Goal: Information Seeking & Learning: Understand process/instructions

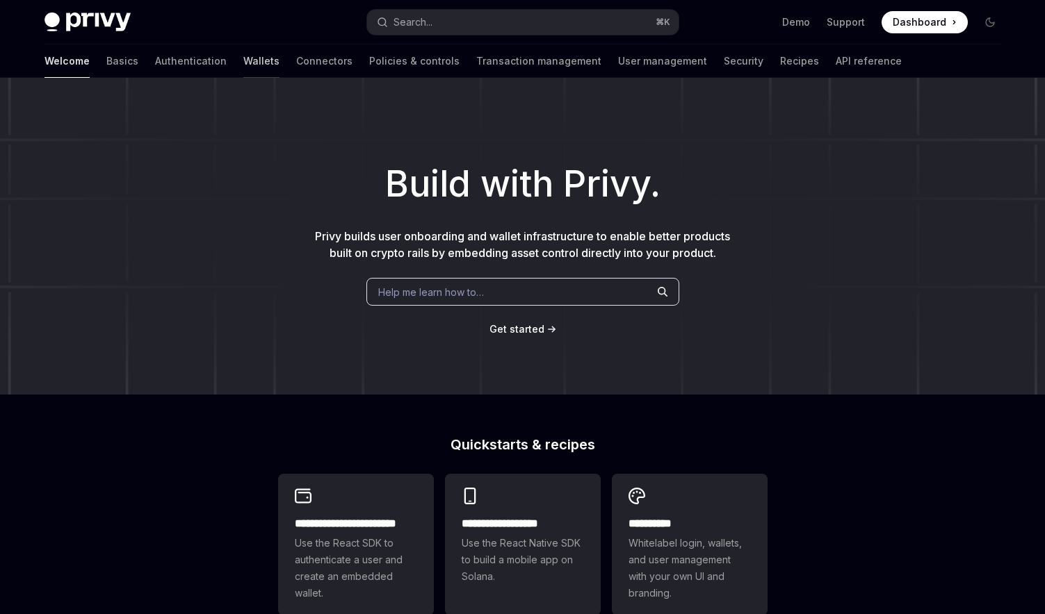
click at [243, 65] on link "Wallets" at bounding box center [261, 60] width 36 height 33
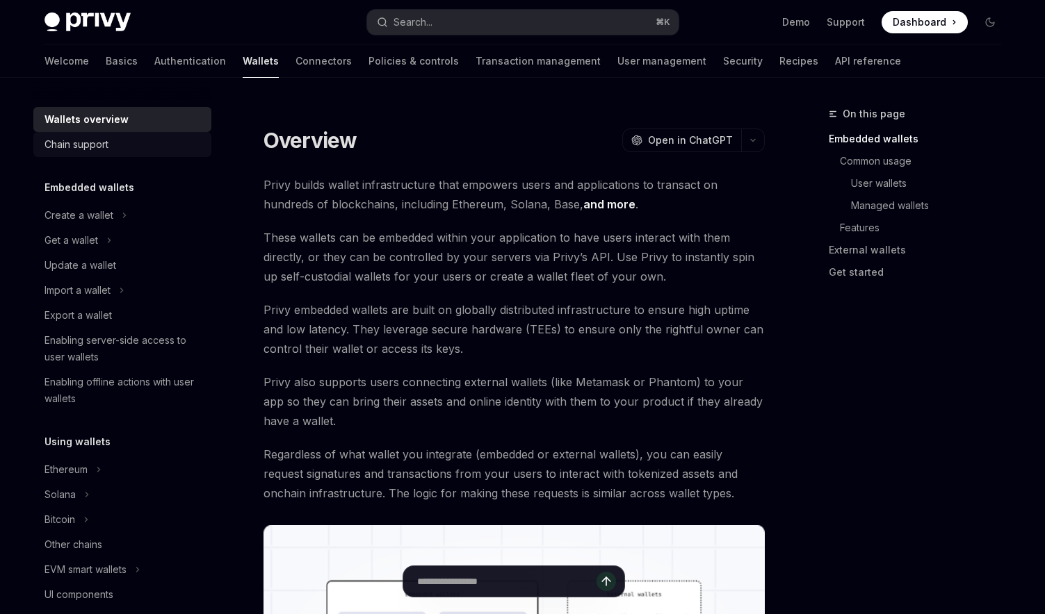
click at [83, 147] on div "Chain support" at bounding box center [76, 144] width 64 height 17
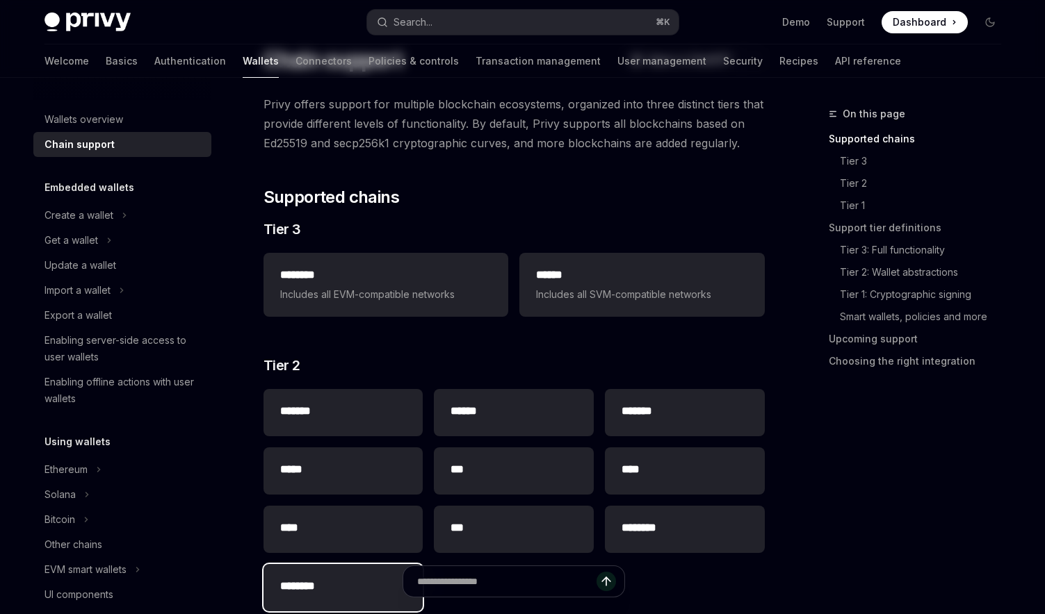
scroll to position [287, 0]
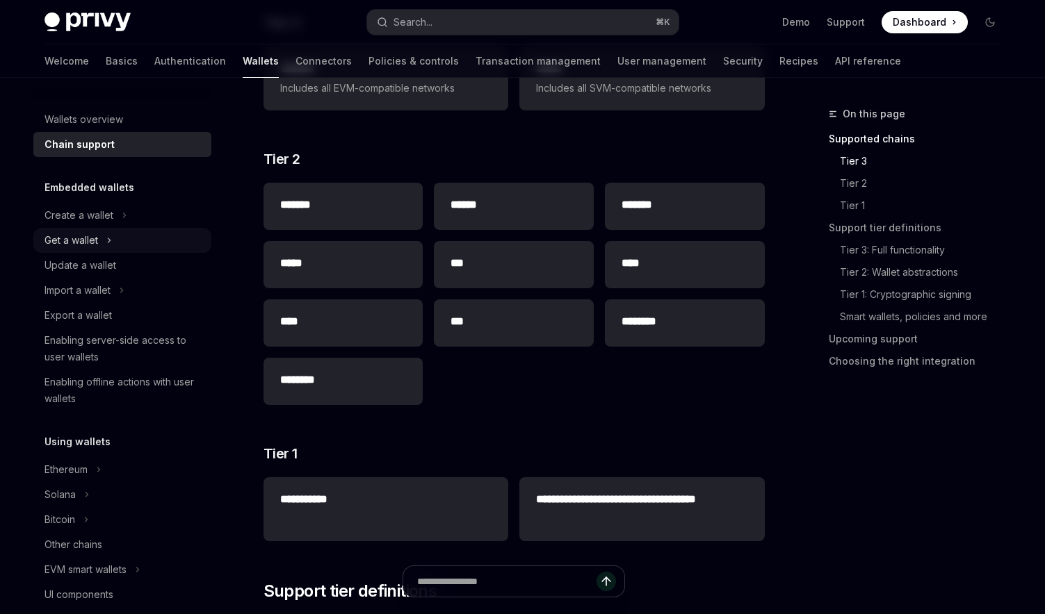
click at [92, 242] on div "Get a wallet" at bounding box center [71, 240] width 54 height 17
type textarea "*"
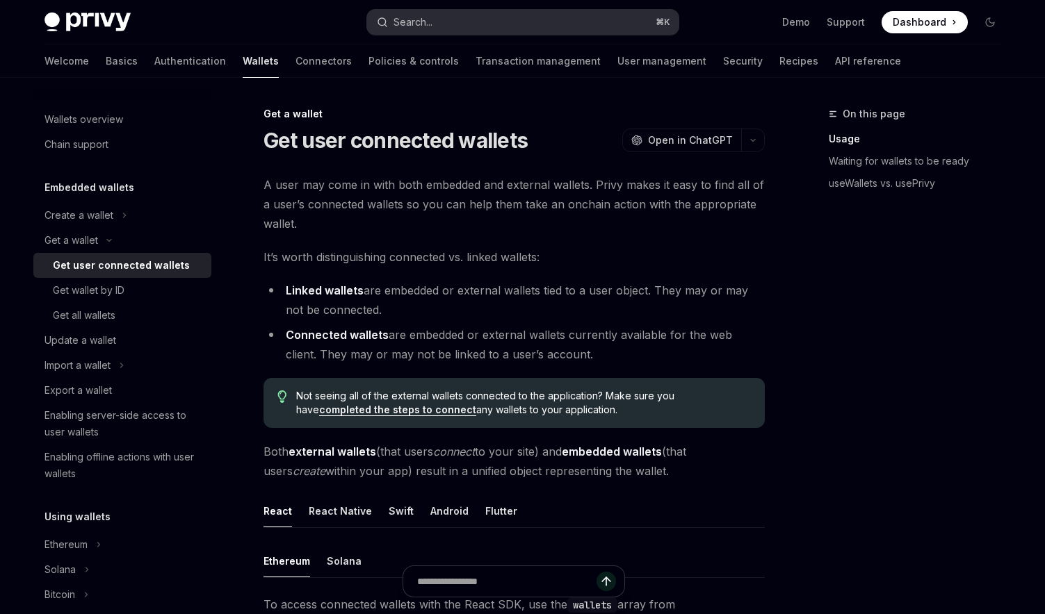
click at [422, 23] on div "Search..." at bounding box center [412, 22] width 39 height 17
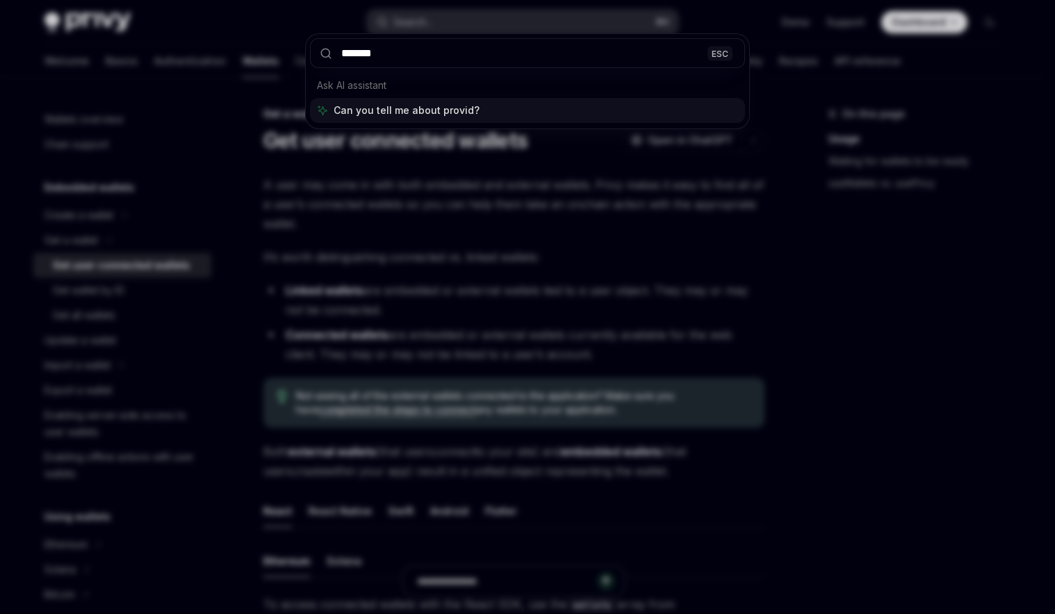
type input "********"
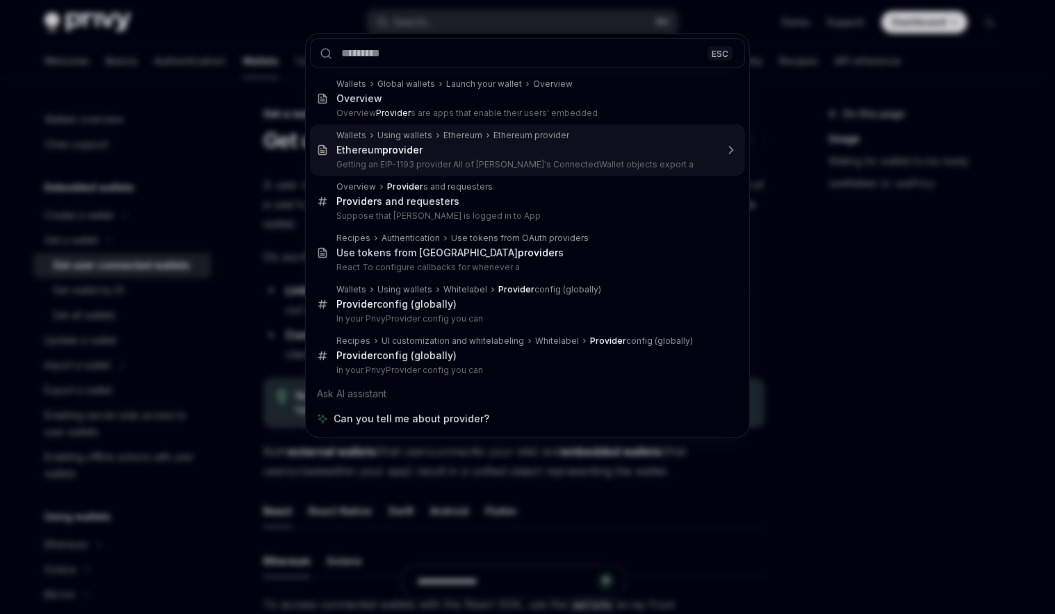
drag, startPoint x: 462, startPoint y: 163, endPoint x: 473, endPoint y: 158, distance: 11.9
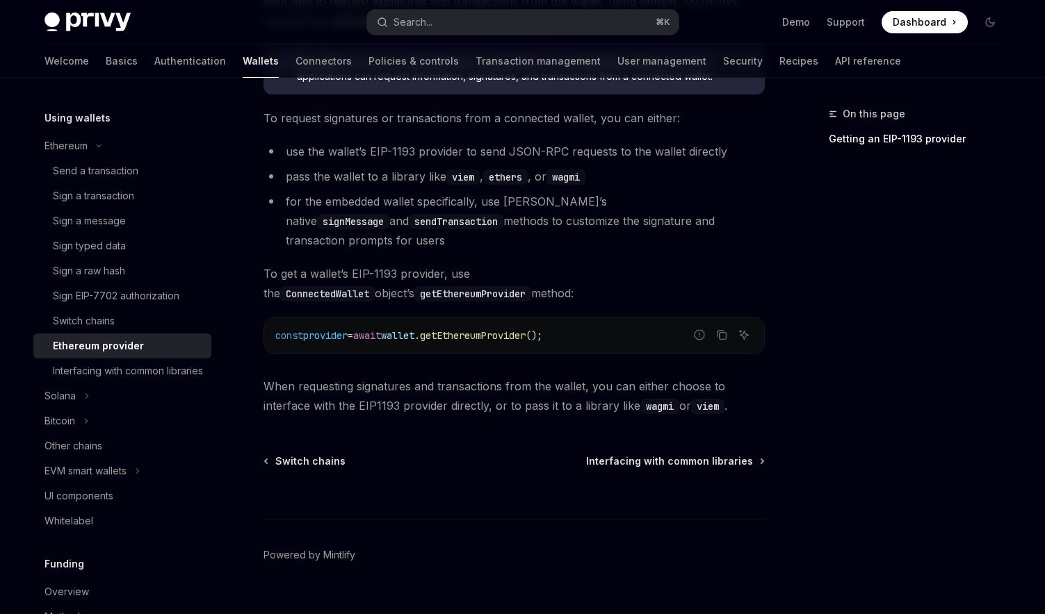
scroll to position [220, 0]
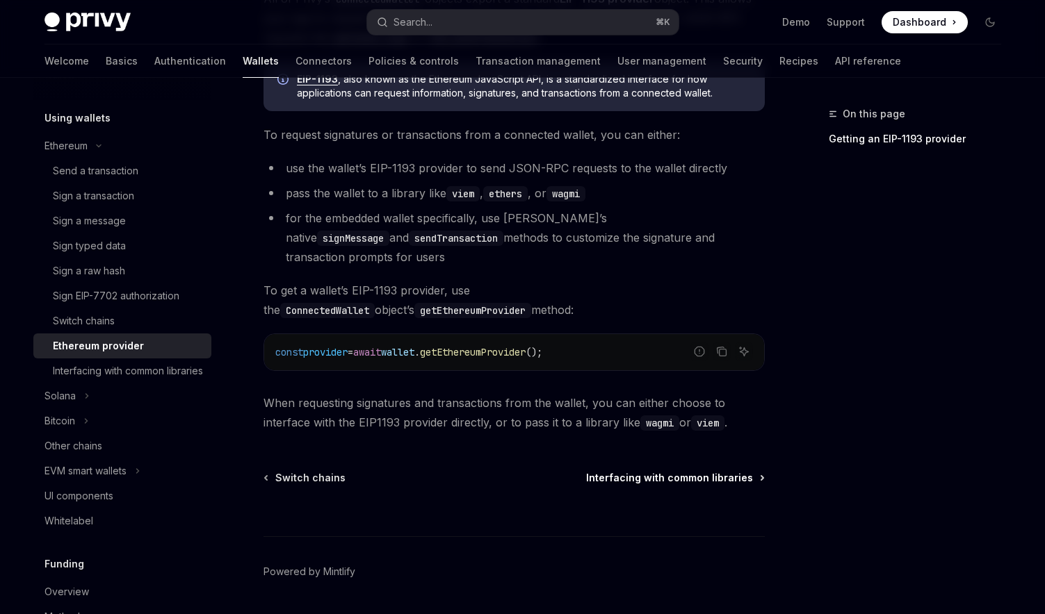
click at [666, 471] on span "Interfacing with common libraries" at bounding box center [669, 478] width 167 height 14
type textarea "*"
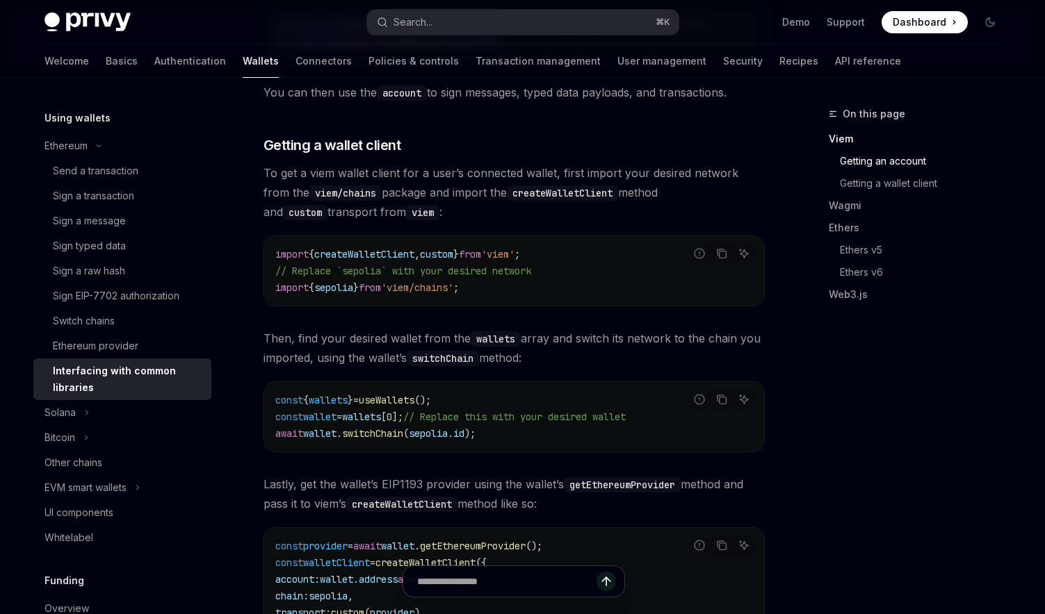
scroll to position [766, 0]
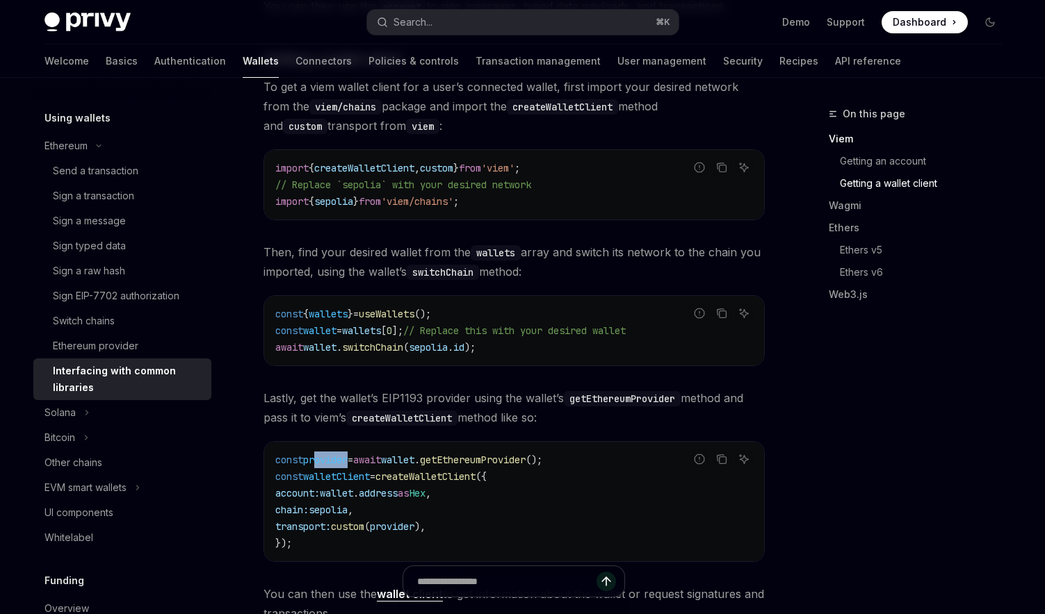
drag, startPoint x: 316, startPoint y: 466, endPoint x: 351, endPoint y: 471, distance: 35.7
click at [348, 466] on span "provider" at bounding box center [325, 460] width 44 height 13
drag, startPoint x: 456, startPoint y: 473, endPoint x: 430, endPoint y: 474, distance: 25.7
click at [455, 473] on code "const provider = await wallet . getEthereumProvider (); const walletClient = cr…" at bounding box center [514, 502] width 478 height 100
click at [329, 466] on span "provider" at bounding box center [325, 460] width 44 height 13
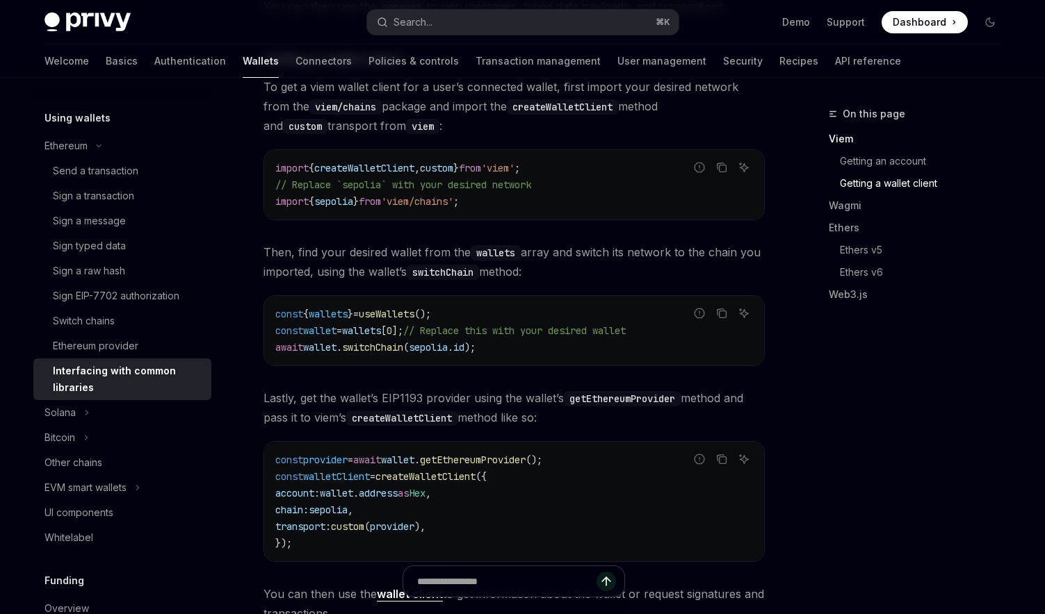
click at [329, 466] on span "provider" at bounding box center [325, 460] width 44 height 13
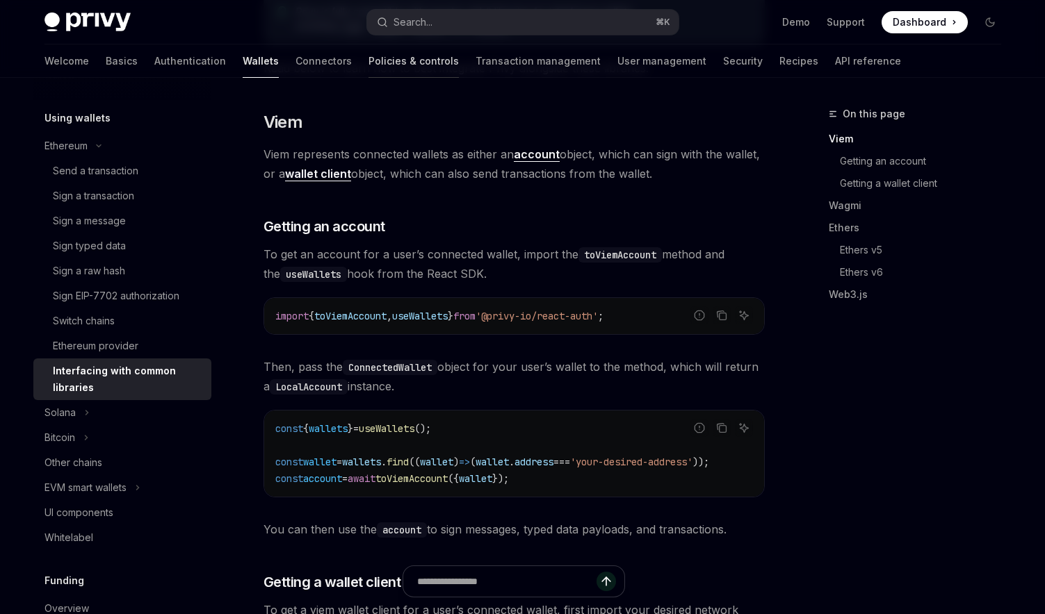
scroll to position [234, 0]
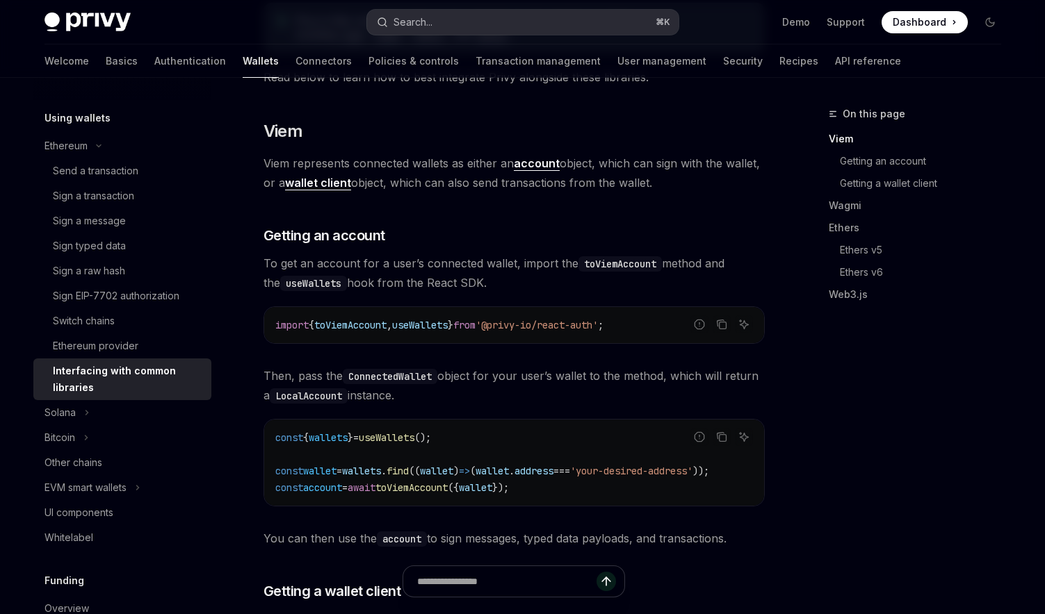
click at [474, 23] on button "Search... ⌘ K" at bounding box center [522, 22] width 311 height 25
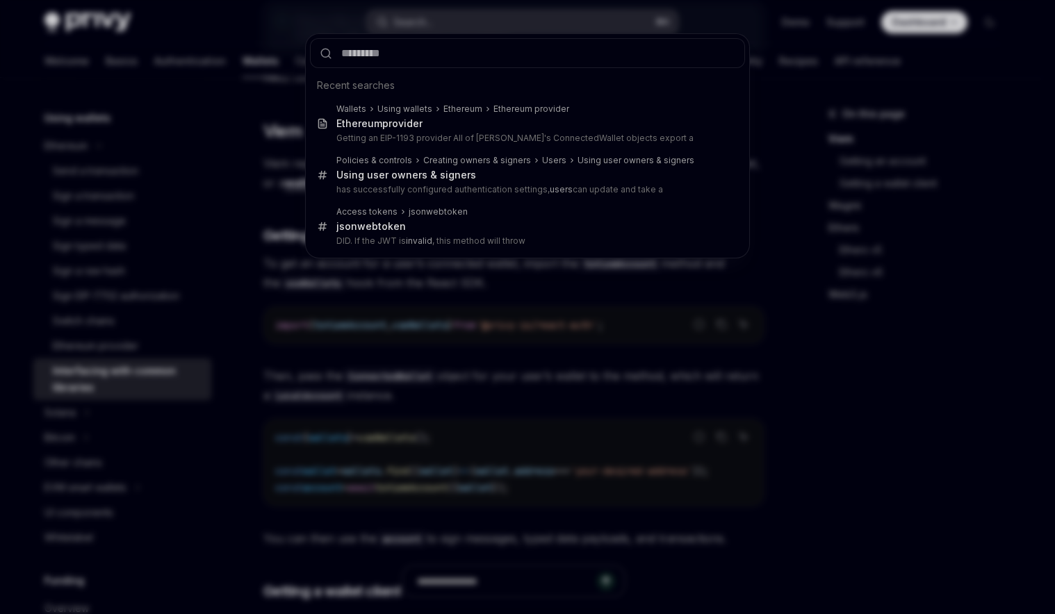
type input "**********"
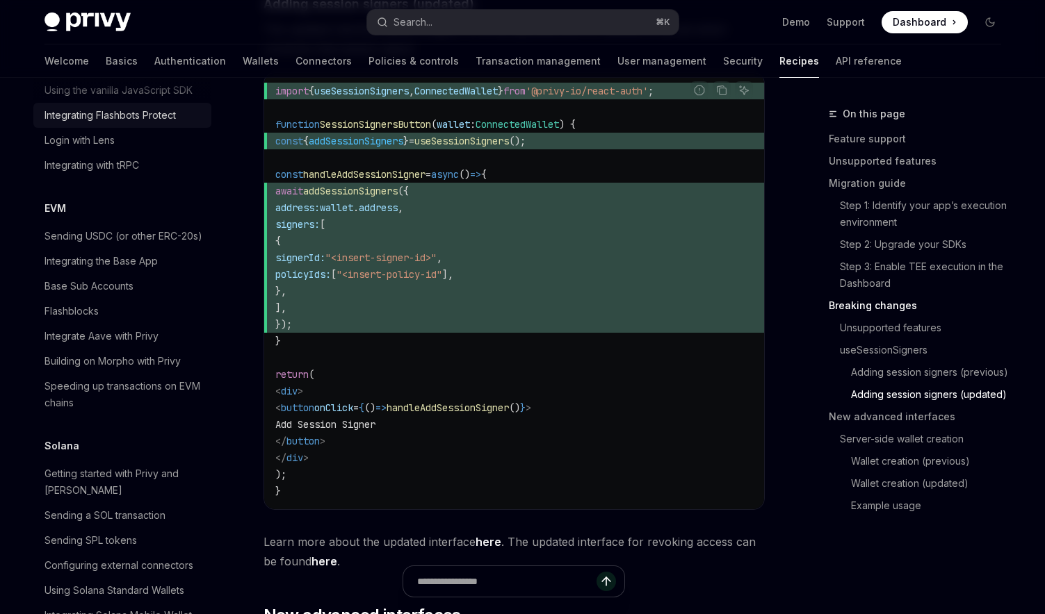
scroll to position [1882, 0]
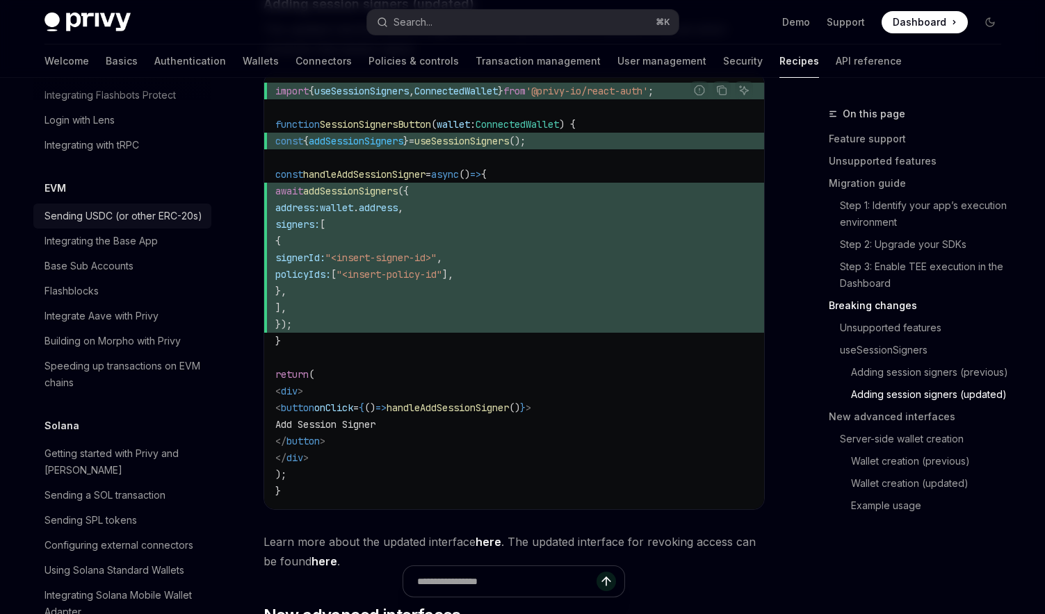
click at [107, 225] on div "Sending USDC (or other ERC-20s)" at bounding box center [123, 216] width 158 height 17
type textarea "*"
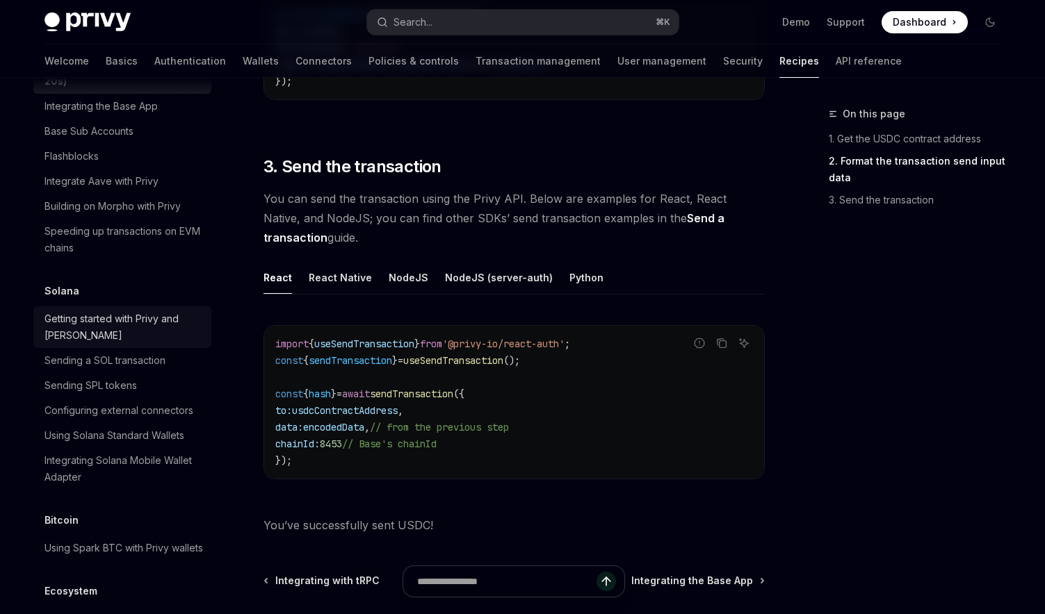
scroll to position [1573, 0]
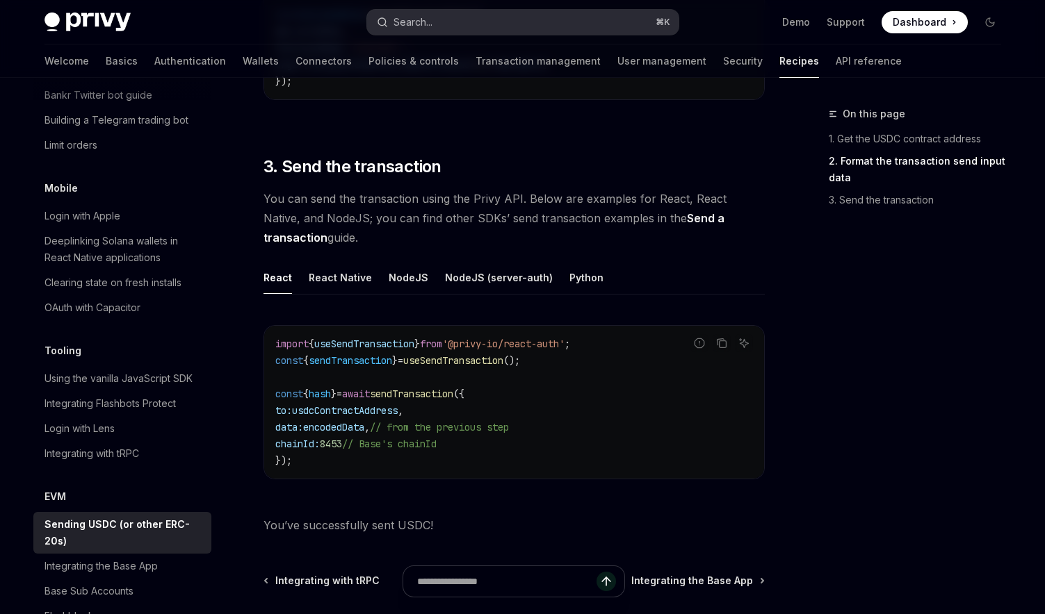
click at [452, 28] on button "Search... ⌘ K" at bounding box center [522, 22] width 311 height 25
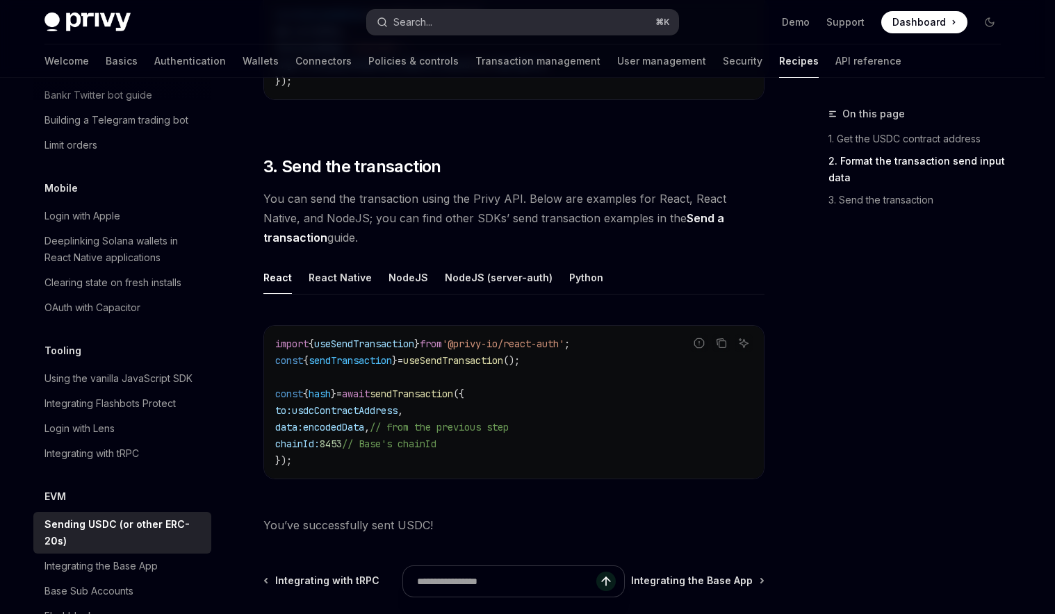
type input "********"
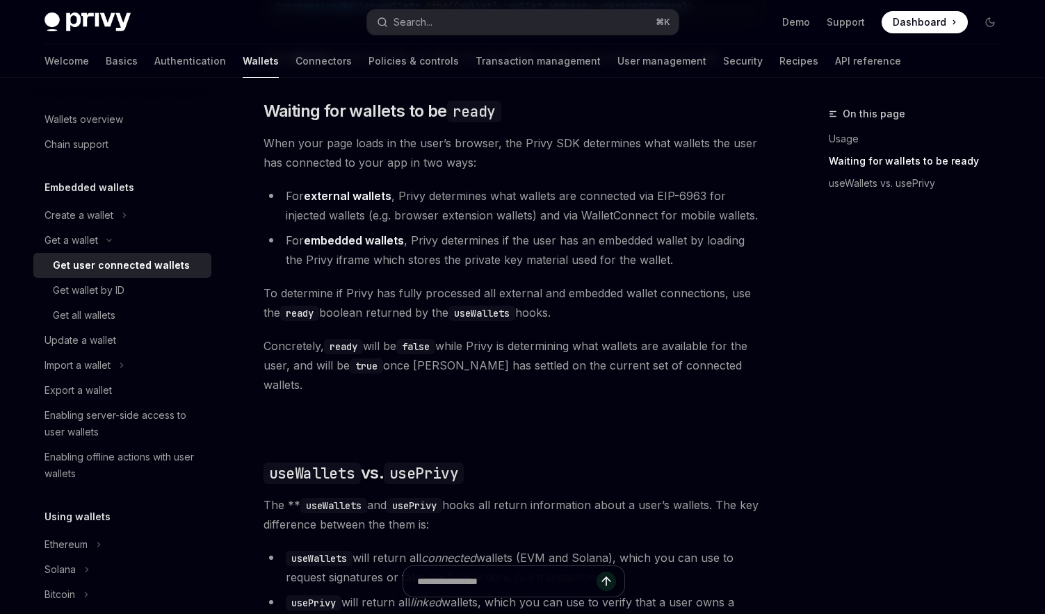
click at [514, 234] on ul "For external wallets , Privy determines what wallets are connected via EIP-6963…" at bounding box center [513, 227] width 501 height 83
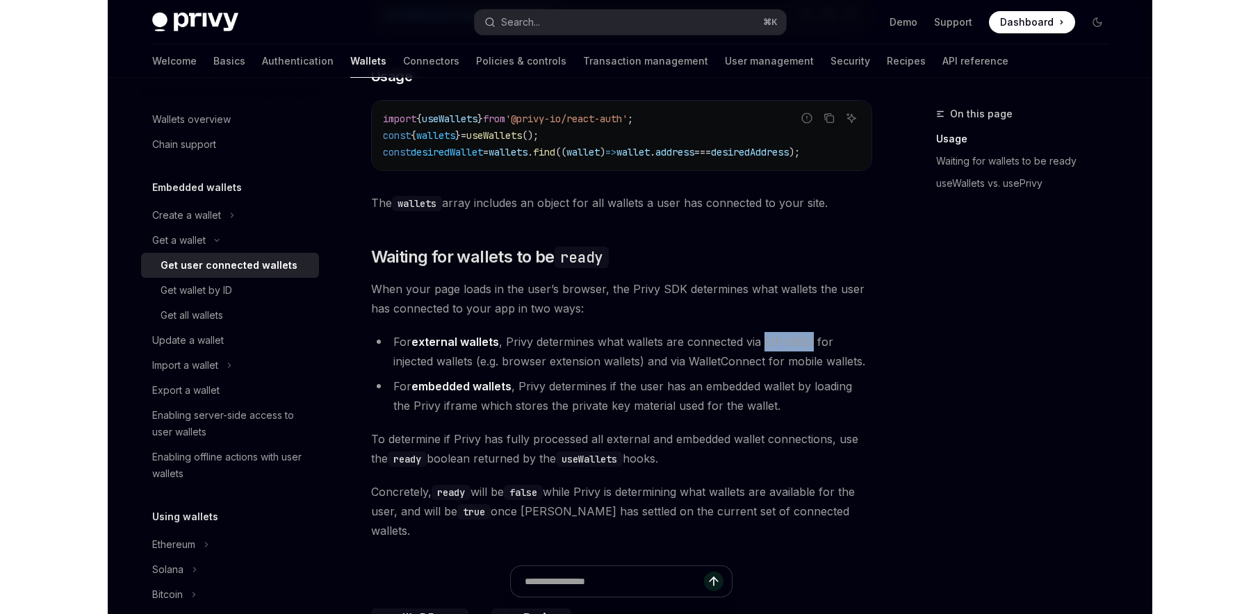
scroll to position [651, 0]
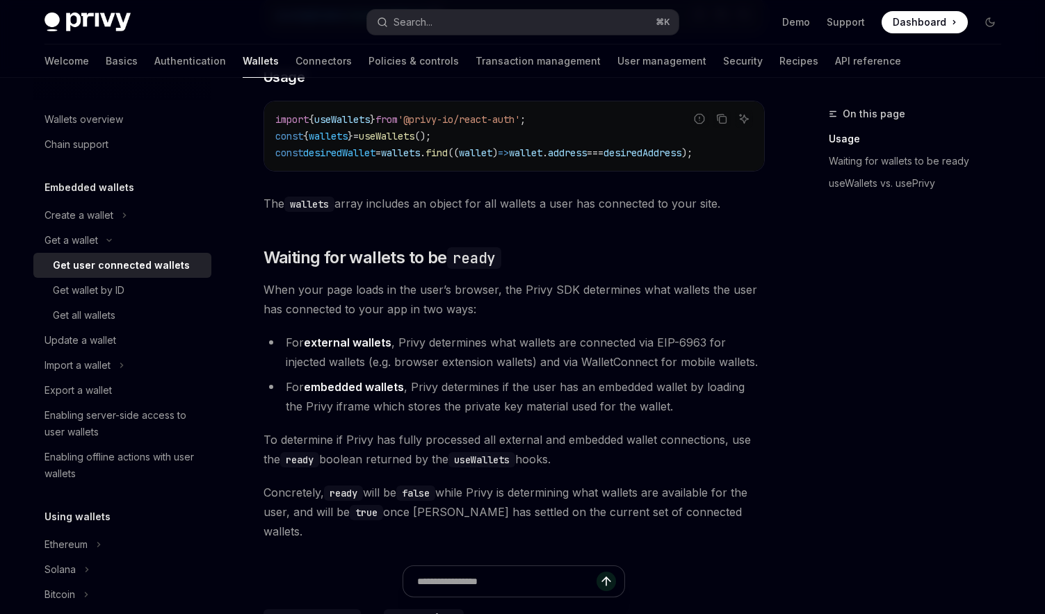
click at [729, 393] on li "For embedded wallets , Privy determines if the user has an embedded wallet by l…" at bounding box center [513, 396] width 501 height 39
click at [667, 359] on li "For external wallets , Privy determines what wallets are connected via EIP-6963…" at bounding box center [513, 352] width 501 height 39
click at [660, 388] on li "For embedded wallets , Privy determines if the user has an embedded wallet by l…" at bounding box center [513, 396] width 501 height 39
click at [657, 396] on li "For embedded wallets , Privy determines if the user has an embedded wallet by l…" at bounding box center [513, 396] width 501 height 39
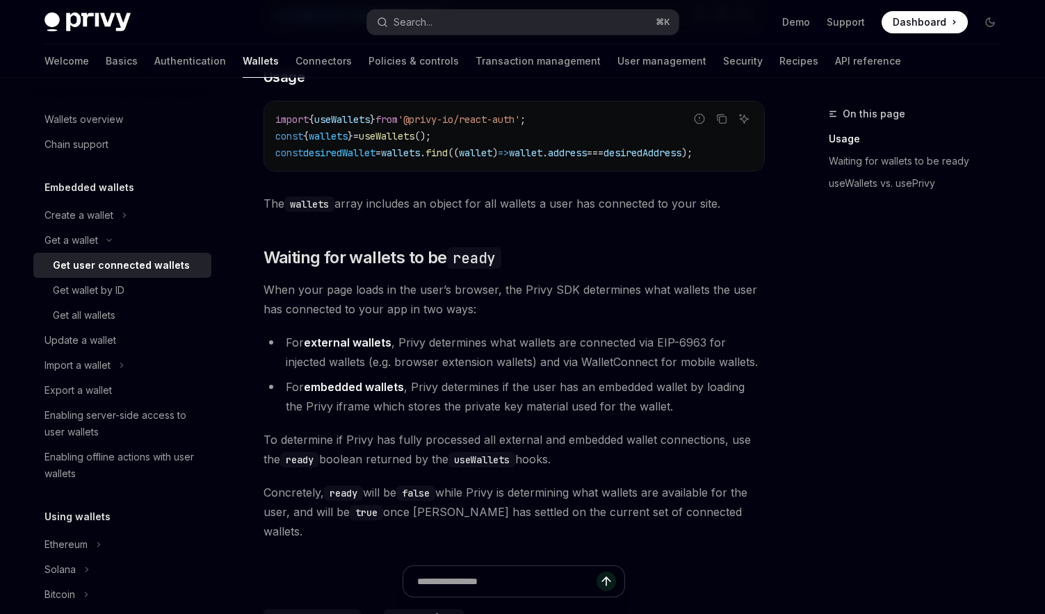
click at [645, 416] on li "For embedded wallets , Privy determines if the user has an embedded wallet by l…" at bounding box center [513, 396] width 501 height 39
click at [619, 432] on div "Ethereum Solana To access connected wallets with the React SDK, use the wallets…" at bounding box center [513, 445] width 501 height 1102
click at [614, 393] on li "For embedded wallets , Privy determines if the user has an embedded wallet by l…" at bounding box center [513, 396] width 501 height 39
drag, startPoint x: 647, startPoint y: 360, endPoint x: 658, endPoint y: 350, distance: 14.7
click at [649, 358] on li "For external wallets , Privy determines what wallets are connected via EIP-6963…" at bounding box center [513, 352] width 501 height 39
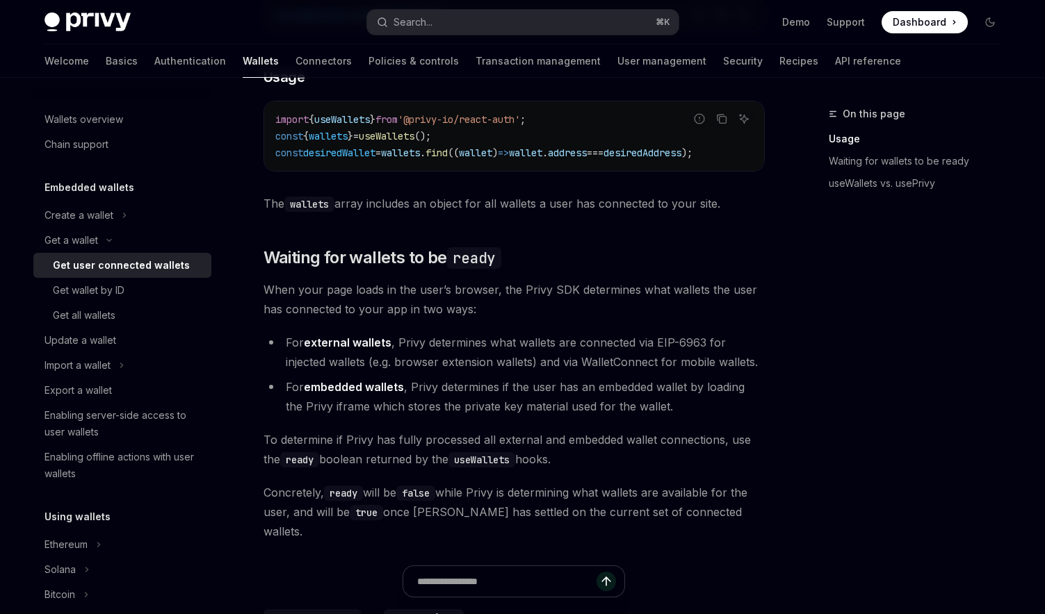
click at [665, 345] on li "For external wallets , Privy determines what wallets are connected via EIP-6963…" at bounding box center [513, 352] width 501 height 39
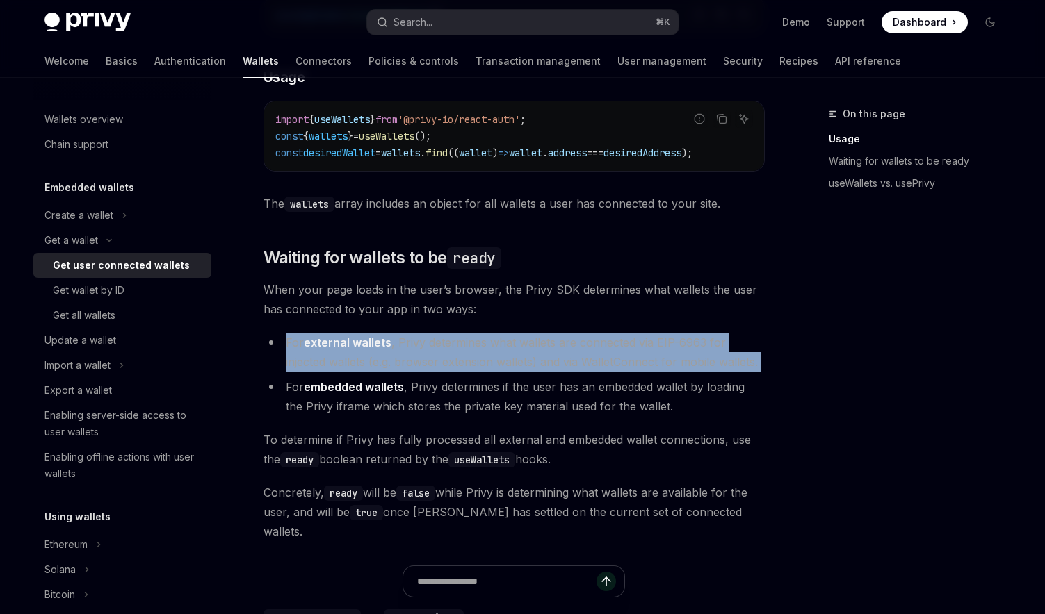
click at [665, 345] on li "For external wallets , Privy determines what wallets are connected via EIP-6963…" at bounding box center [513, 352] width 501 height 39
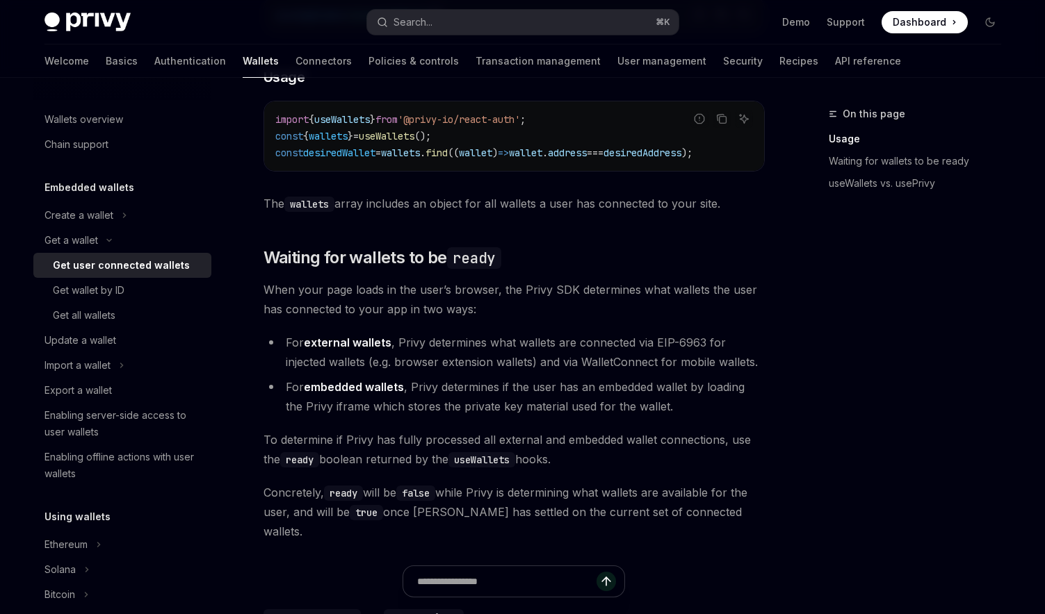
click at [577, 389] on li "For embedded wallets , Privy determines if the user has an embedded wallet by l…" at bounding box center [513, 396] width 501 height 39
click at [512, 405] on li "For embedded wallets , Privy determines if the user has an embedded wallet by l…" at bounding box center [513, 396] width 501 height 39
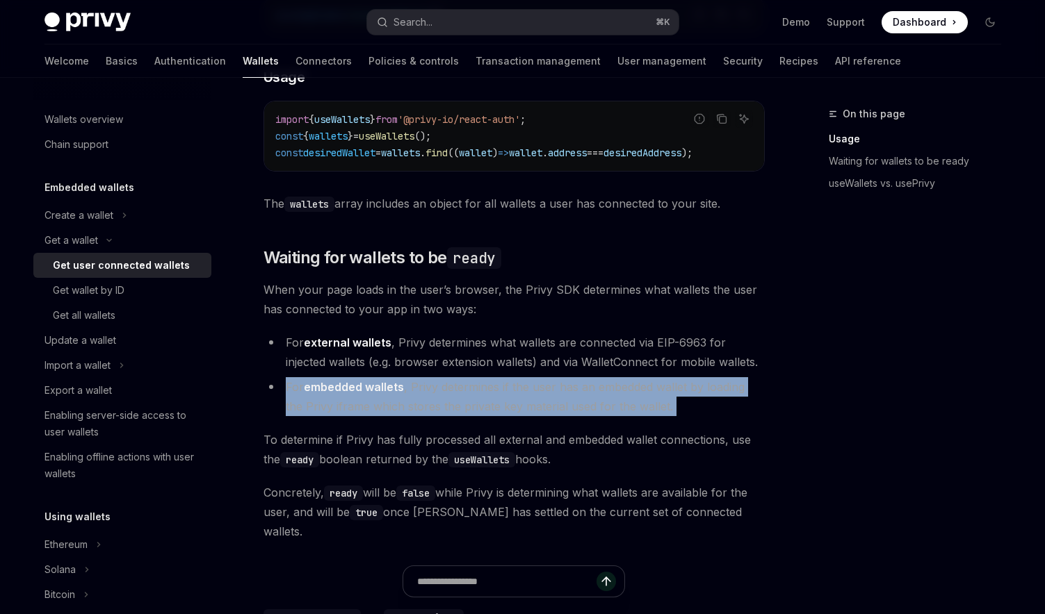
click at [512, 405] on li "For embedded wallets , Privy determines if the user has an embedded wallet by l…" at bounding box center [513, 396] width 501 height 39
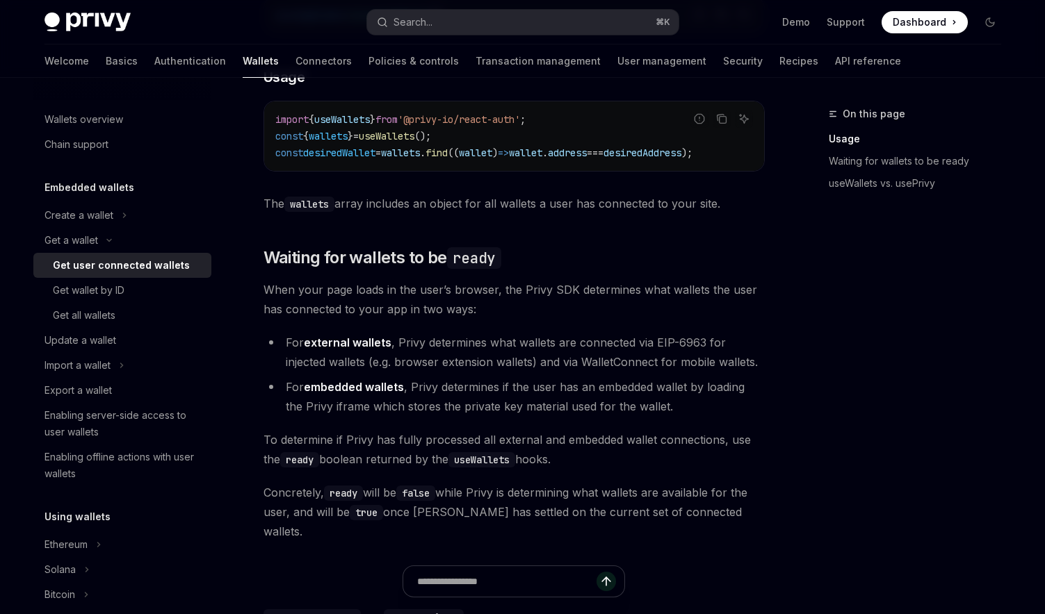
click at [486, 366] on li "For external wallets , Privy determines what wallets are connected via EIP-6963…" at bounding box center [513, 352] width 501 height 39
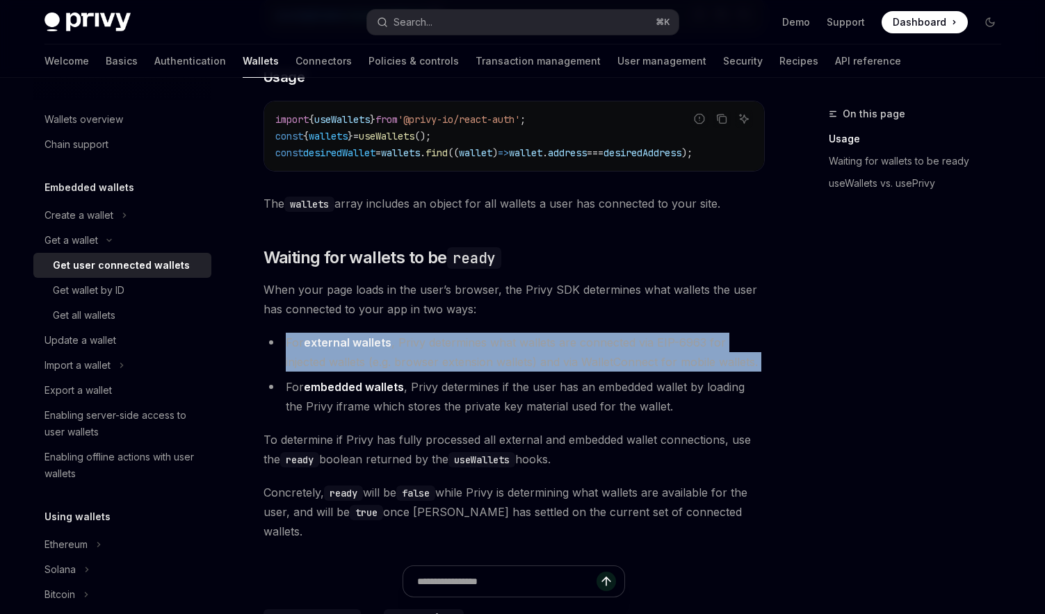
click at [486, 366] on li "For external wallets , Privy determines what wallets are connected via EIP-6963…" at bounding box center [513, 352] width 501 height 39
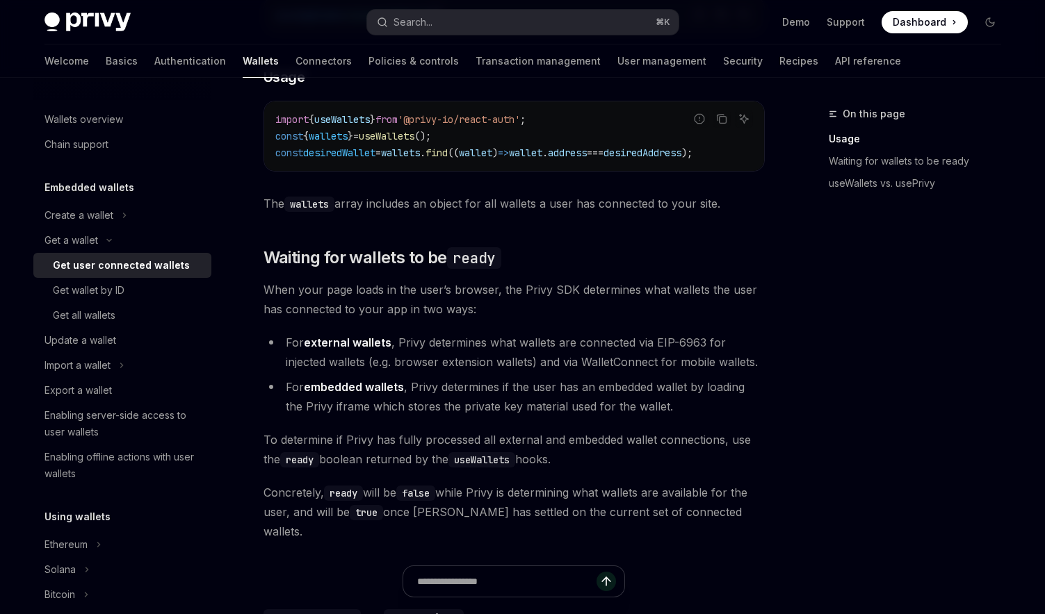
click at [489, 408] on li "For embedded wallets , Privy determines if the user has an embedded wallet by l…" at bounding box center [513, 396] width 501 height 39
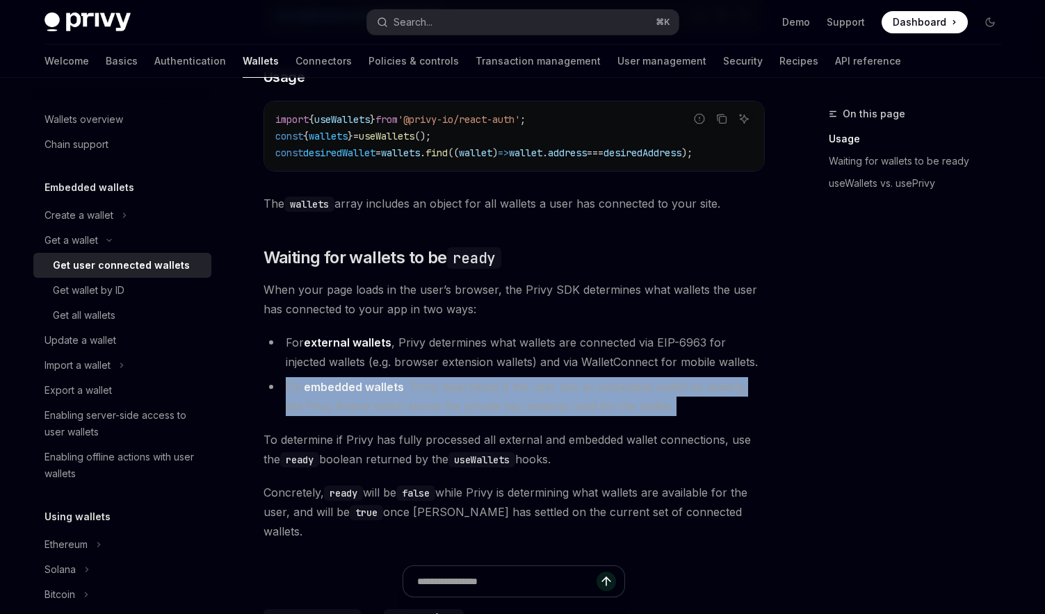
click at [489, 408] on li "For embedded wallets , Privy determines if the user has an embedded wallet by l…" at bounding box center [513, 396] width 501 height 39
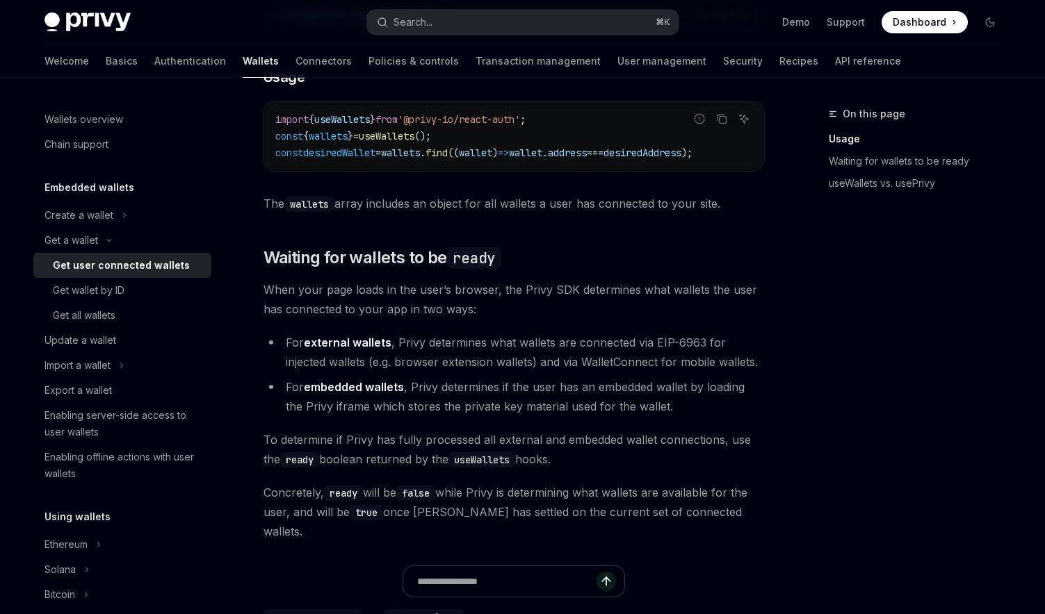
click at [464, 364] on li "For external wallets , Privy determines what wallets are connected via EIP-6963…" at bounding box center [513, 352] width 501 height 39
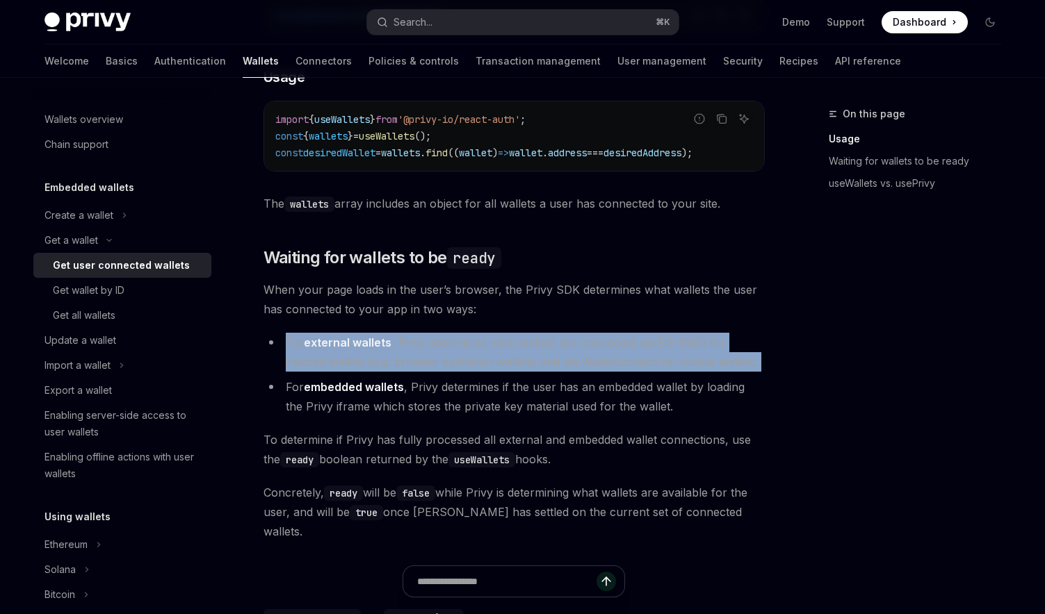
click at [464, 364] on li "For external wallets , Privy determines what wallets are connected via EIP-6963…" at bounding box center [513, 352] width 501 height 39
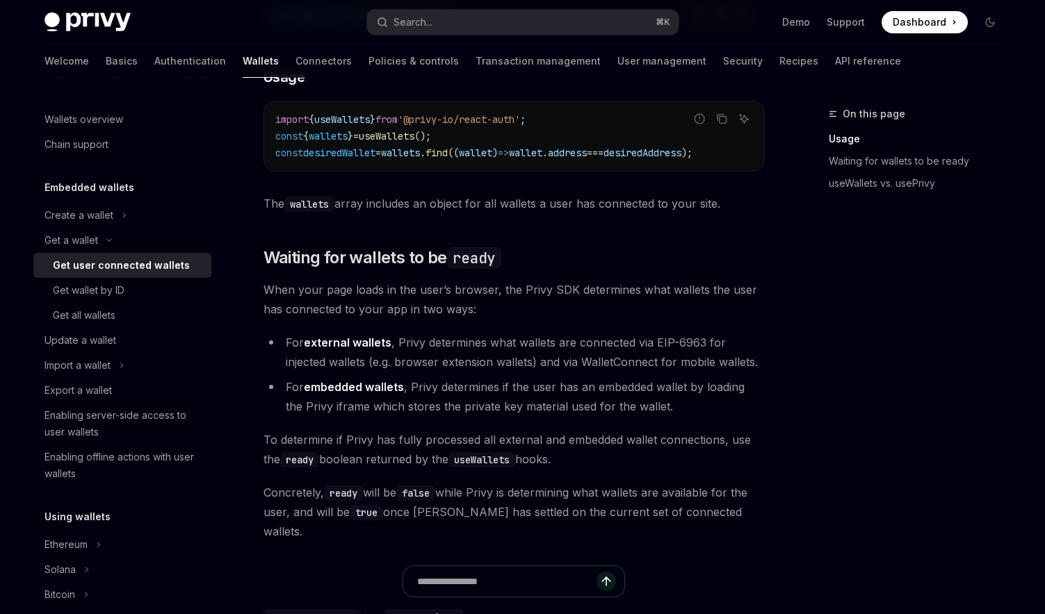
click at [464, 398] on li "For embedded wallets , Privy determines if the user has an embedded wallet by l…" at bounding box center [513, 396] width 501 height 39
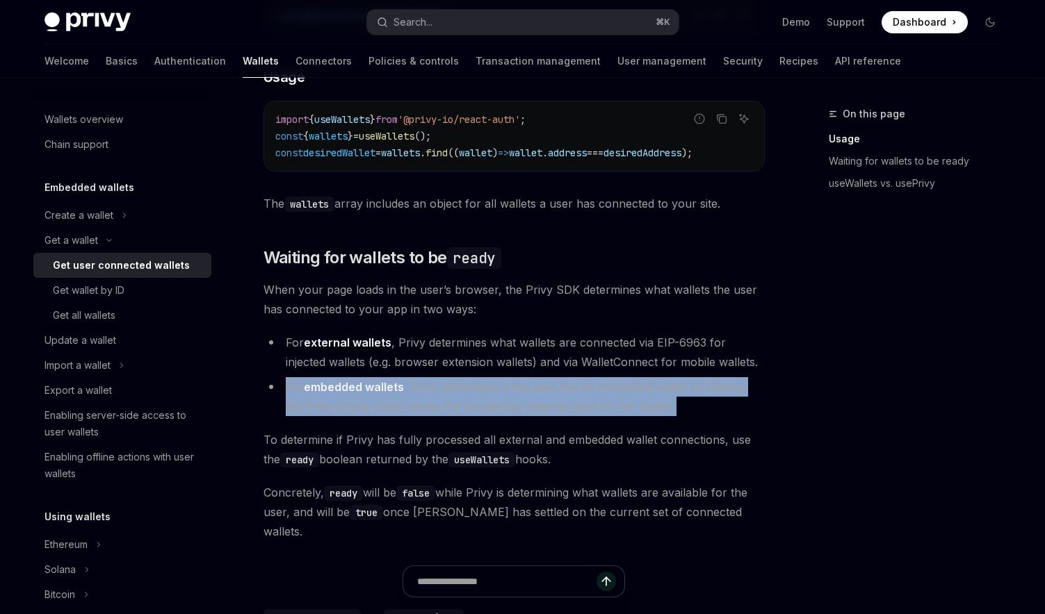
click at [464, 398] on li "For embedded wallets , Privy determines if the user has an embedded wallet by l…" at bounding box center [513, 396] width 501 height 39
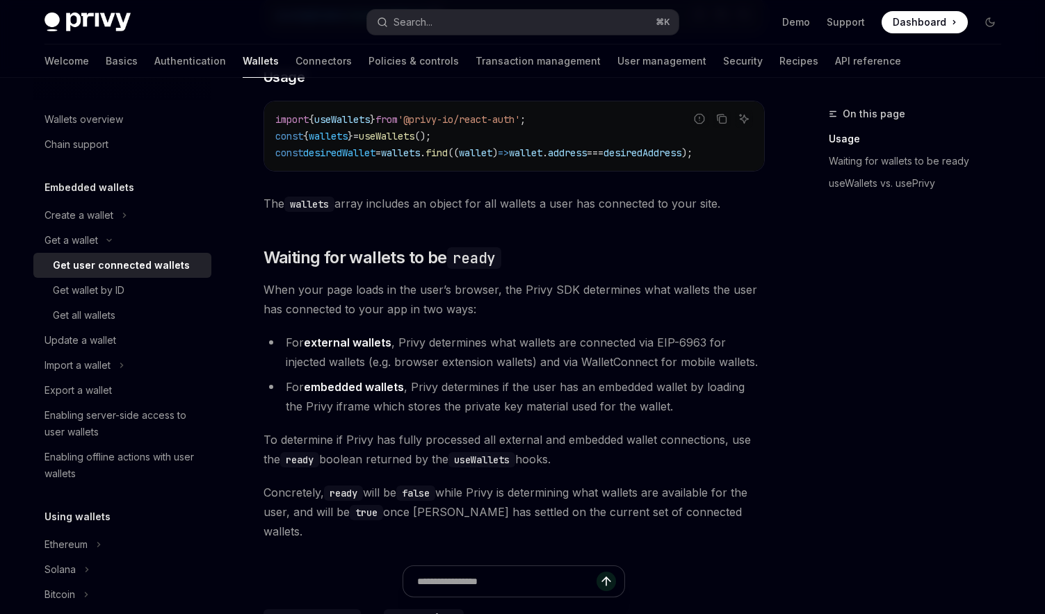
click at [459, 364] on li "For external wallets , Privy determines what wallets are connected via EIP-6963…" at bounding box center [513, 352] width 501 height 39
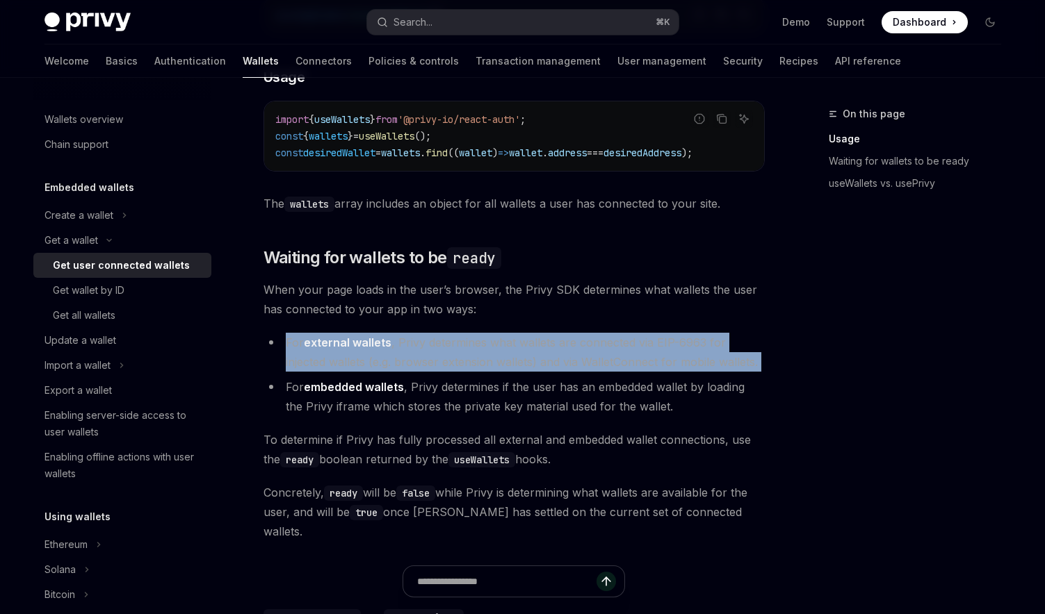
click at [459, 364] on li "For external wallets , Privy determines what wallets are connected via EIP-6963…" at bounding box center [513, 352] width 501 height 39
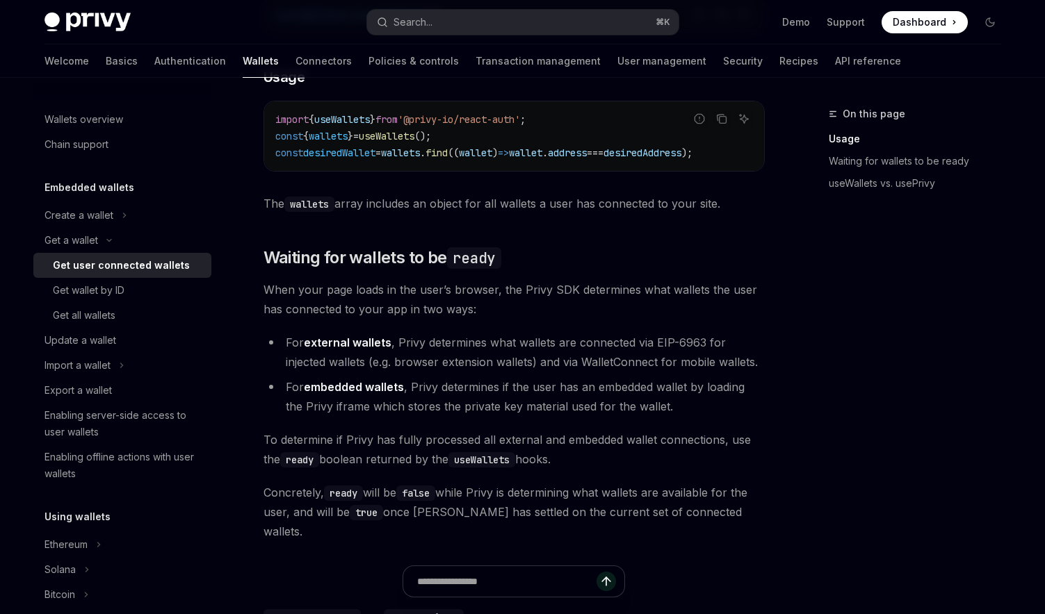
click at [446, 409] on li "For embedded wallets , Privy determines if the user has an embedded wallet by l…" at bounding box center [513, 396] width 501 height 39
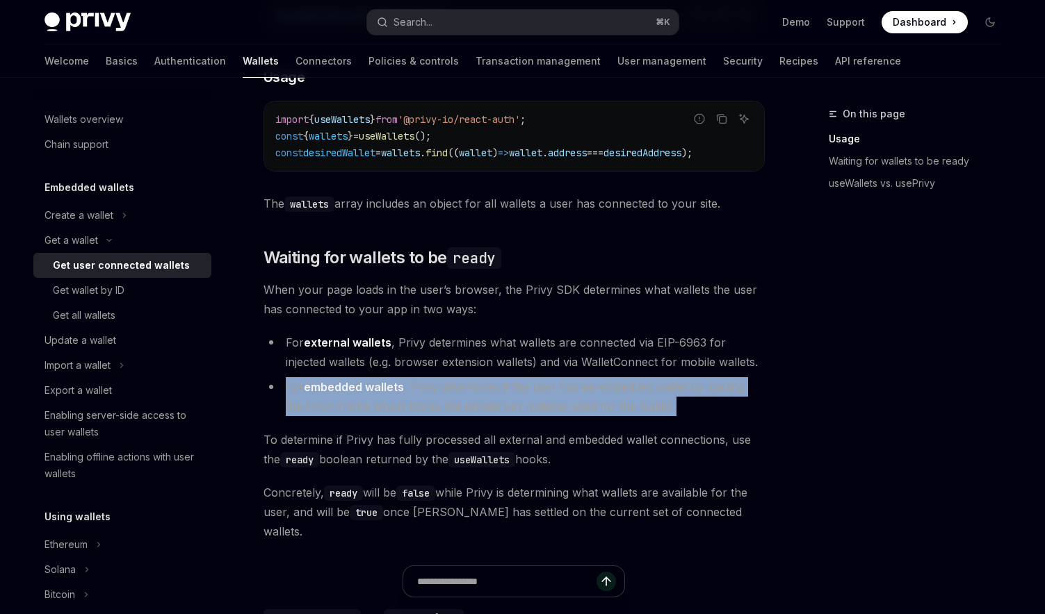
click at [446, 409] on li "For embedded wallets , Privy determines if the user has an embedded wallet by l…" at bounding box center [513, 396] width 501 height 39
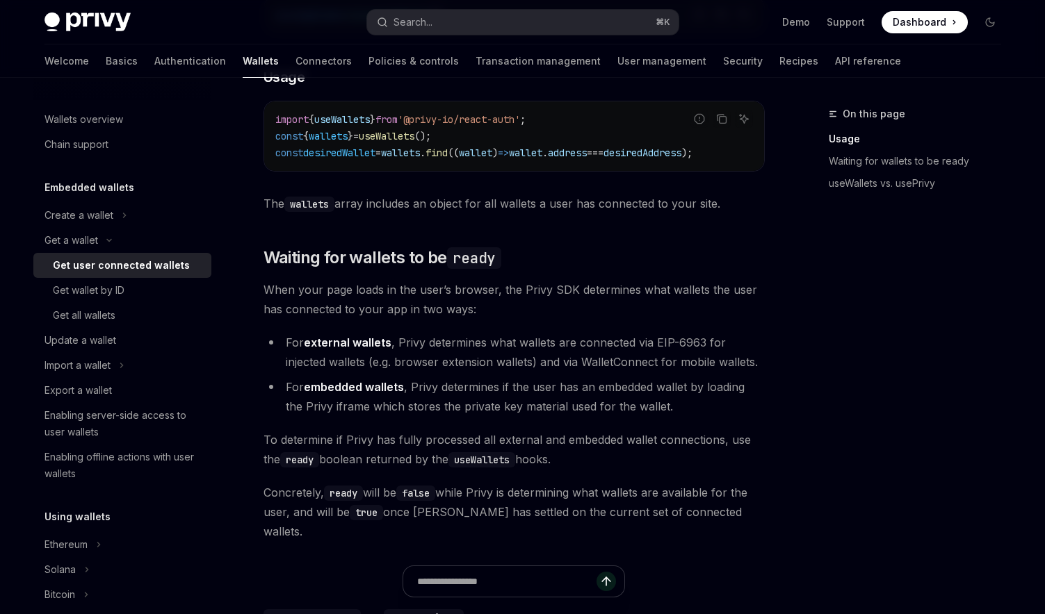
click at [450, 351] on li "For external wallets , Privy determines what wallets are connected via EIP-6963…" at bounding box center [513, 352] width 501 height 39
click at [450, 352] on li "For external wallets , Privy determines what wallets are connected via EIP-6963…" at bounding box center [513, 352] width 501 height 39
click at [443, 372] on li "For external wallets , Privy determines what wallets are connected via EIP-6963…" at bounding box center [513, 352] width 501 height 39
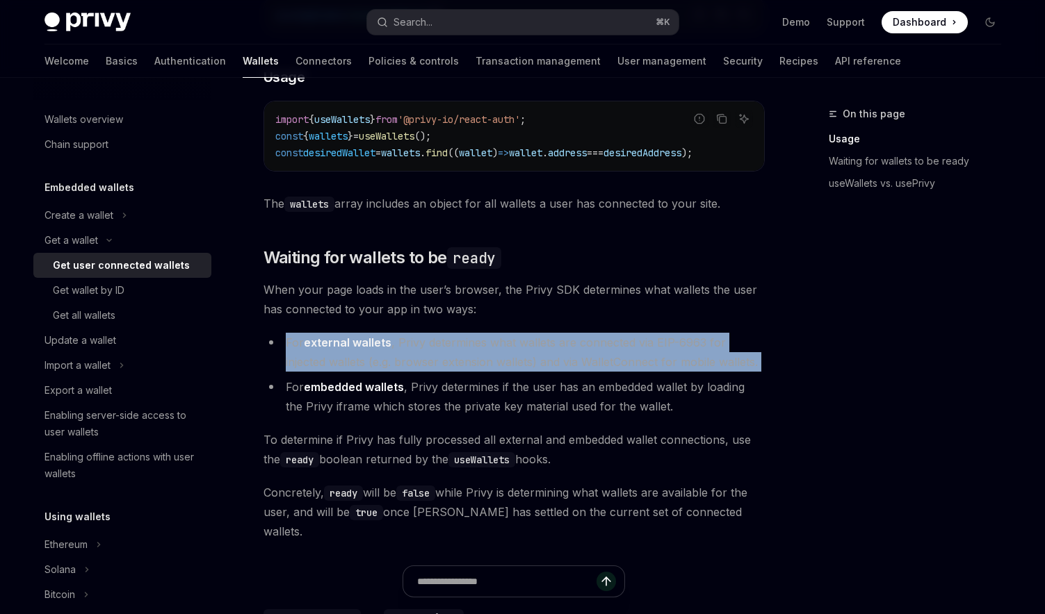
click at [443, 372] on li "For external wallets , Privy determines what wallets are connected via EIP-6963…" at bounding box center [513, 352] width 501 height 39
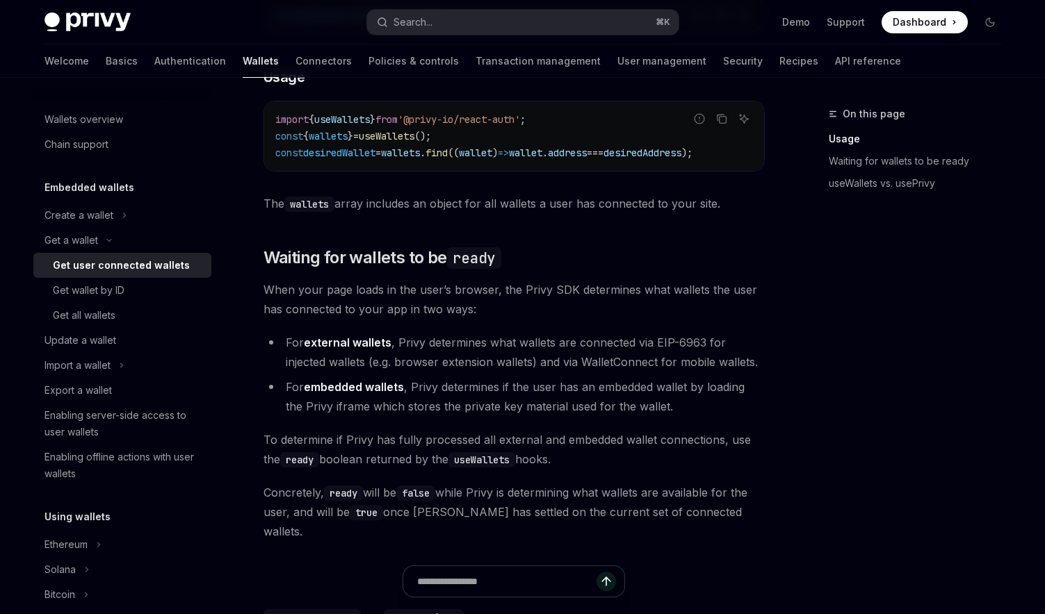
click at [439, 405] on li "For embedded wallets , Privy determines if the user has an embedded wallet by l…" at bounding box center [513, 396] width 501 height 39
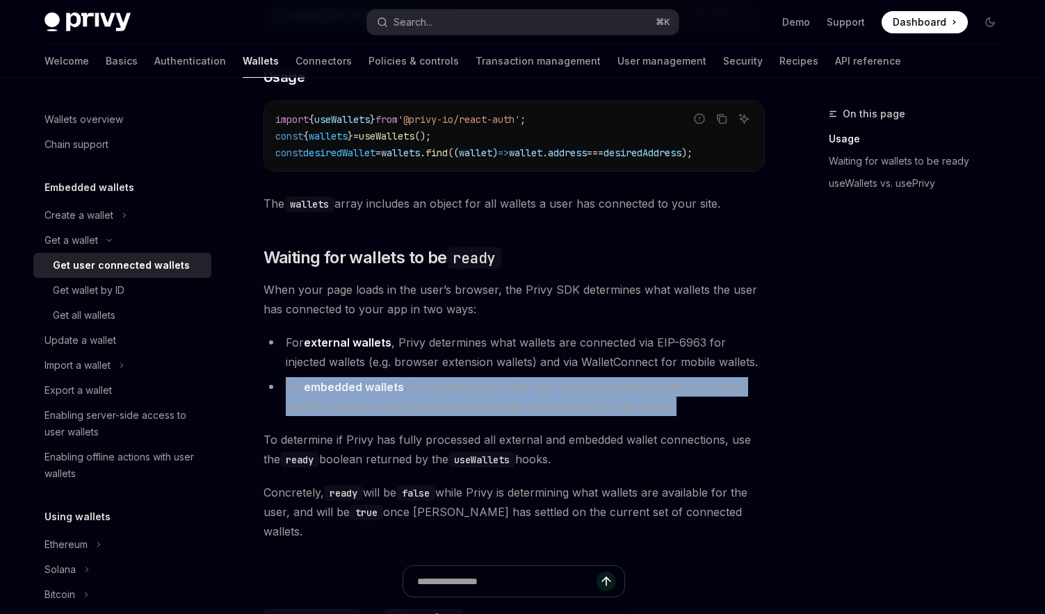
click at [439, 405] on li "For embedded wallets , Privy determines if the user has an embedded wallet by l…" at bounding box center [513, 396] width 501 height 39
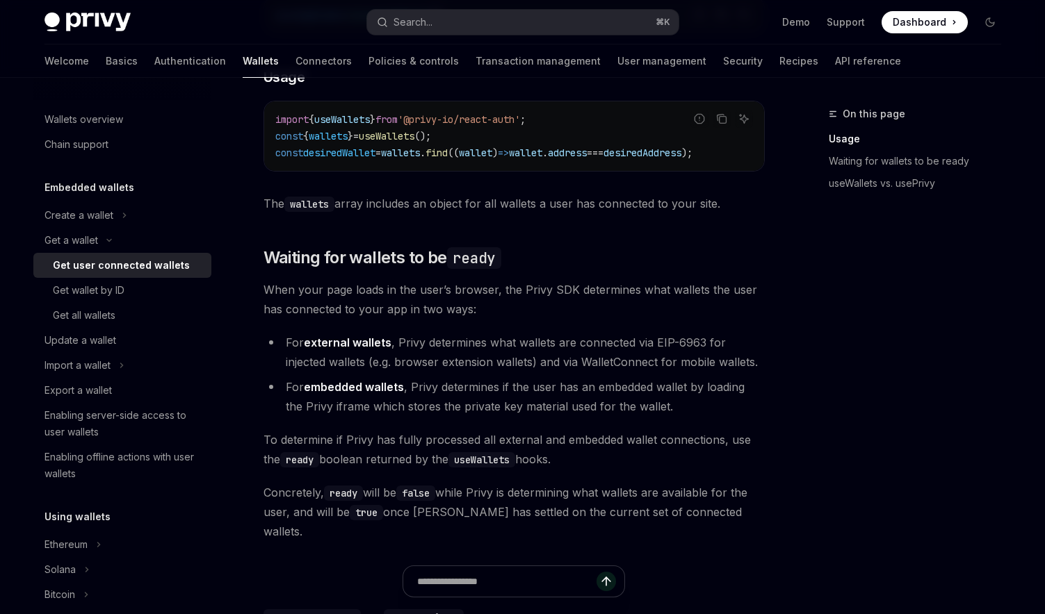
click at [457, 372] on li "For external wallets , Privy determines what wallets are connected via EIP-6963…" at bounding box center [513, 352] width 501 height 39
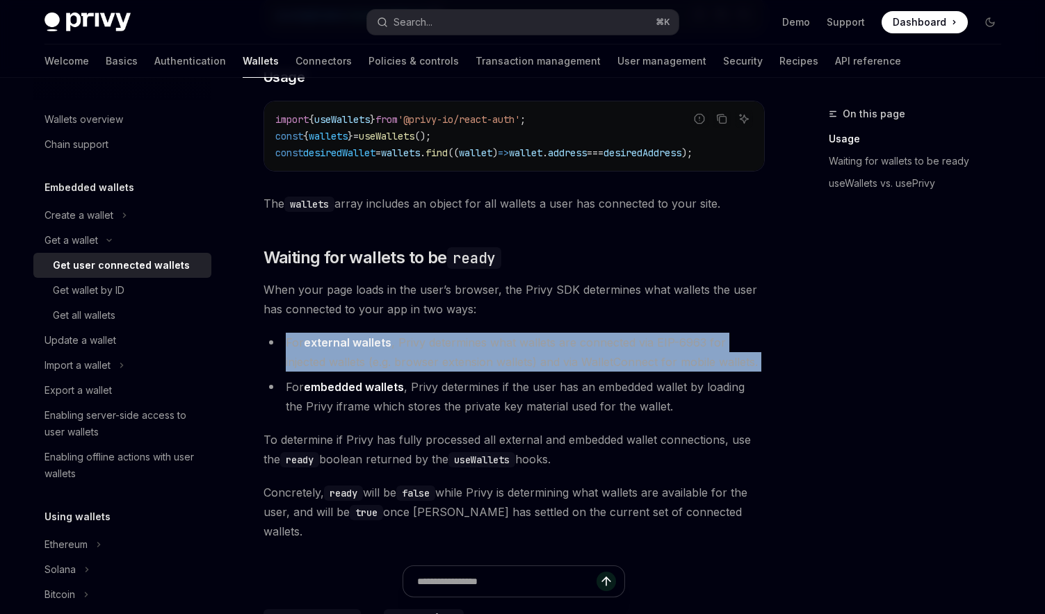
click at [457, 372] on li "For external wallets , Privy determines what wallets are connected via EIP-6963…" at bounding box center [513, 352] width 501 height 39
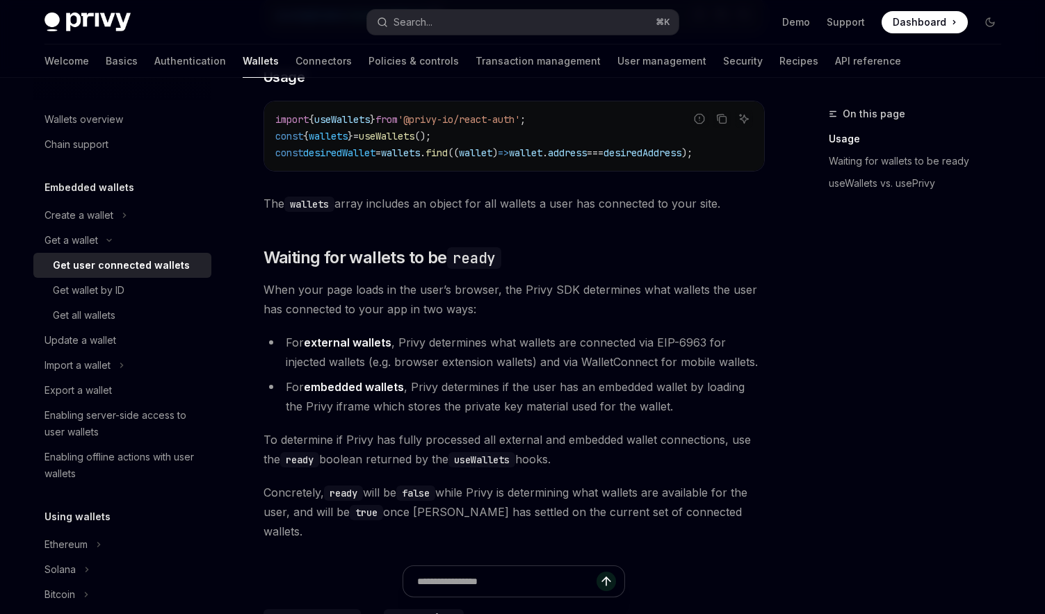
type textarea "*"
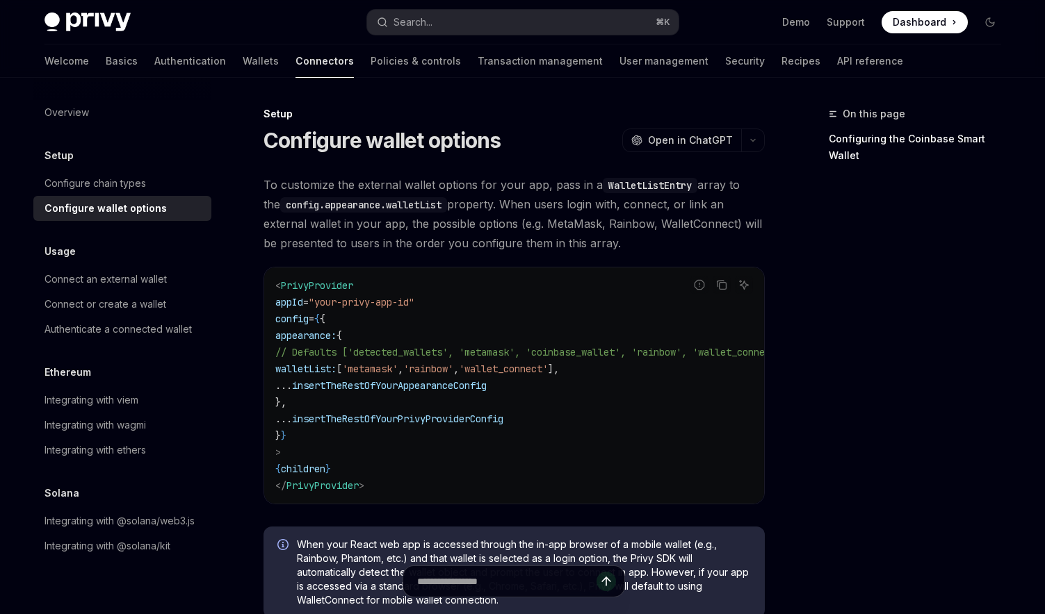
click at [398, 369] on span "'metamask'" at bounding box center [370, 369] width 56 height 13
click at [398, 370] on span "'metamask'" at bounding box center [370, 369] width 56 height 13
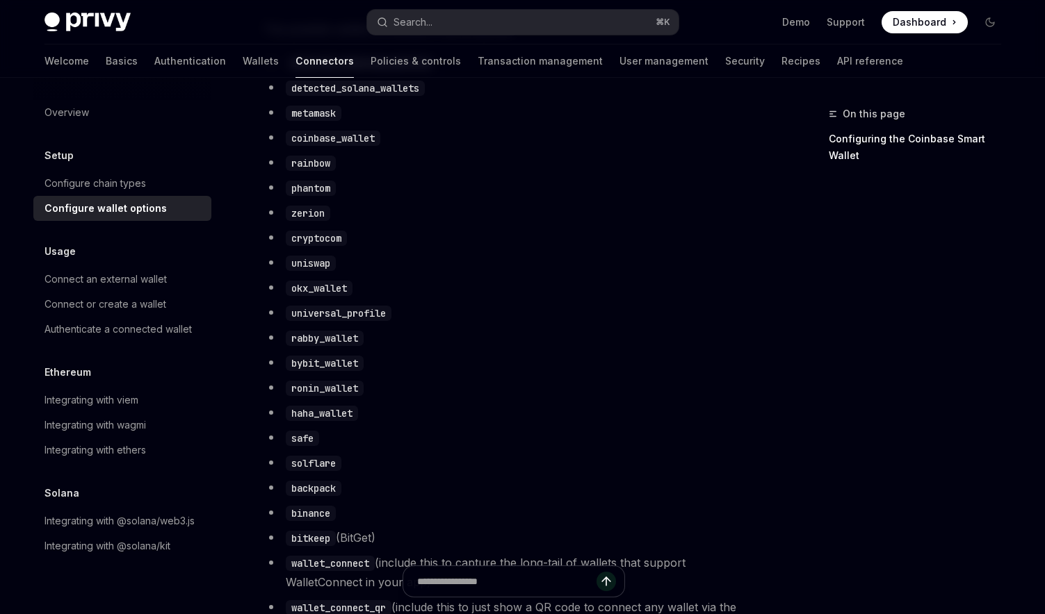
scroll to position [1039, 0]
